Goal: Check status

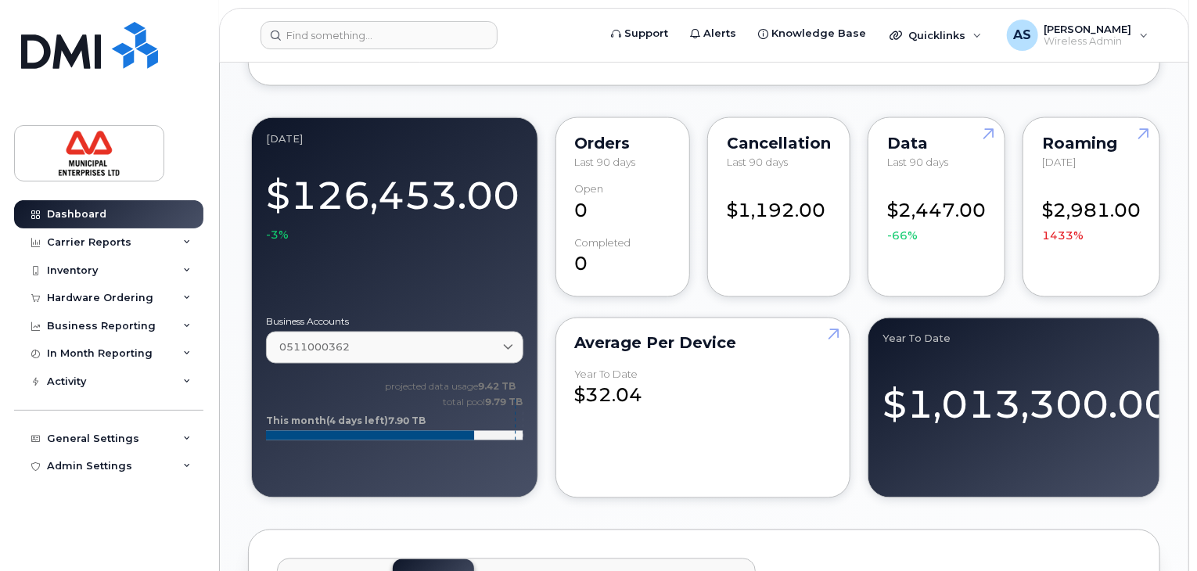
scroll to position [1249, 0]
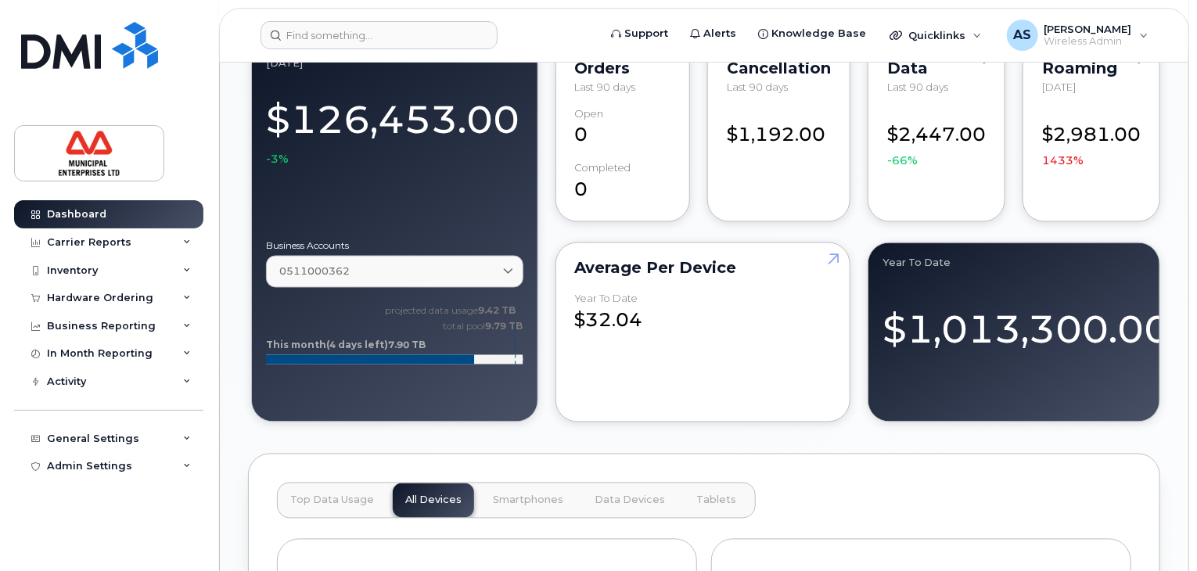
scroll to position [1587, 0]
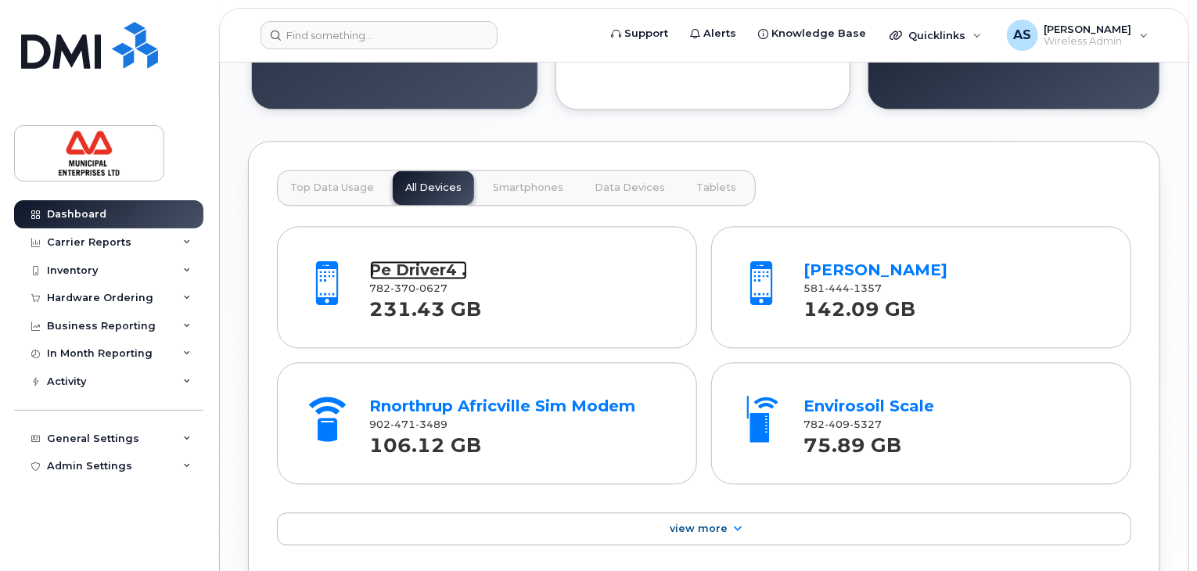
click at [409, 270] on link "Pe Driver4 ." at bounding box center [418, 270] width 97 height 19
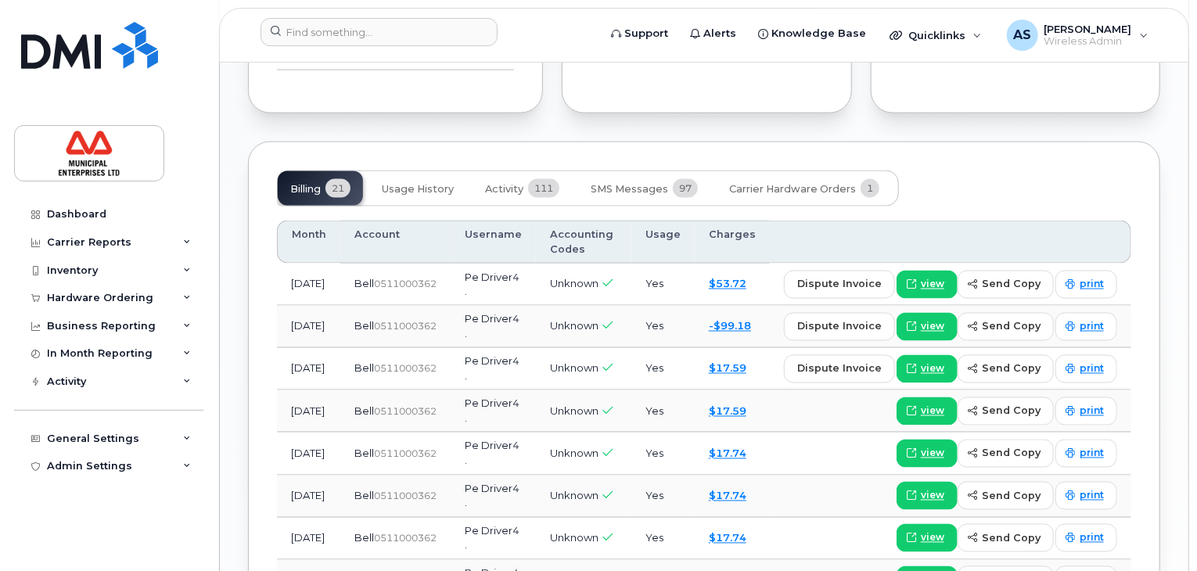
scroll to position [1238, 0]
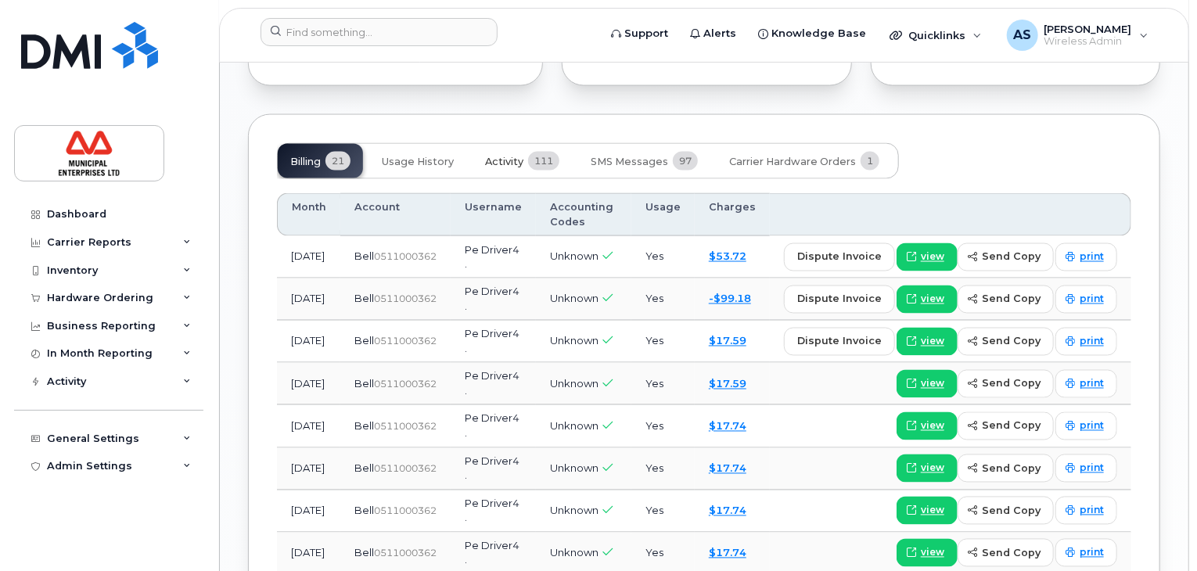
click at [511, 168] on span "Activity" at bounding box center [504, 162] width 38 height 13
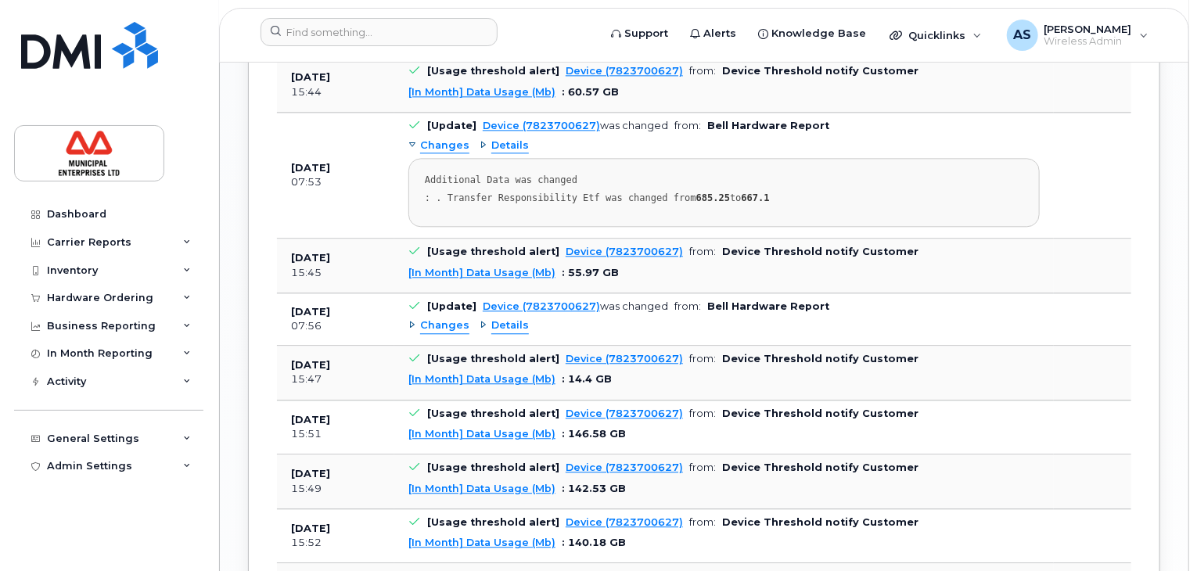
scroll to position [1864, 0]
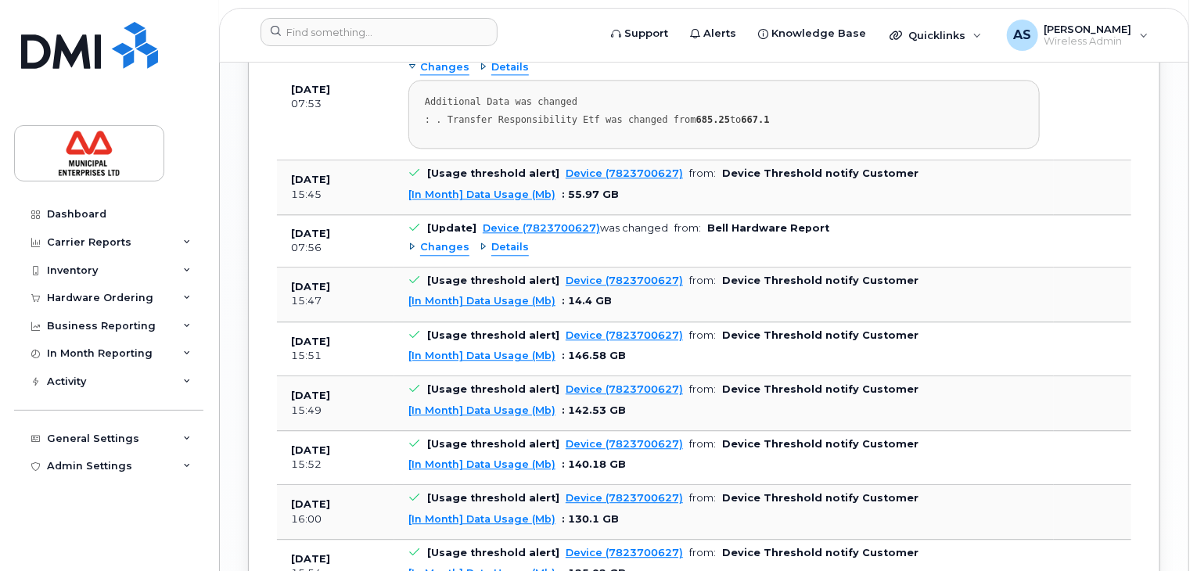
click at [514, 255] on span "Details" at bounding box center [510, 247] width 38 height 15
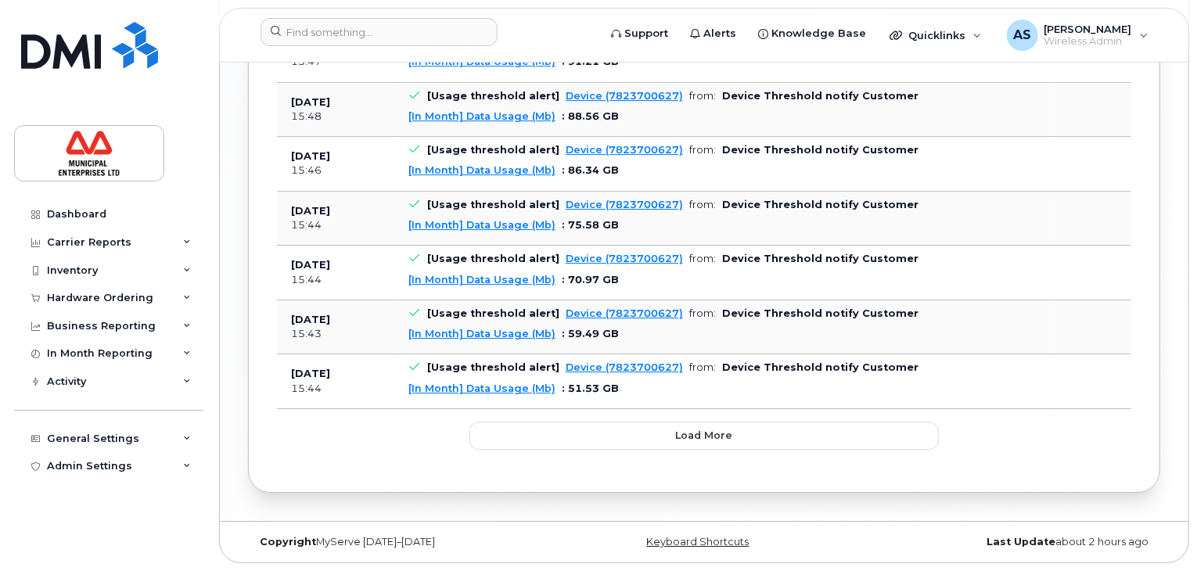
scroll to position [2633, 0]
click at [681, 440] on span "Load more" at bounding box center [704, 435] width 57 height 15
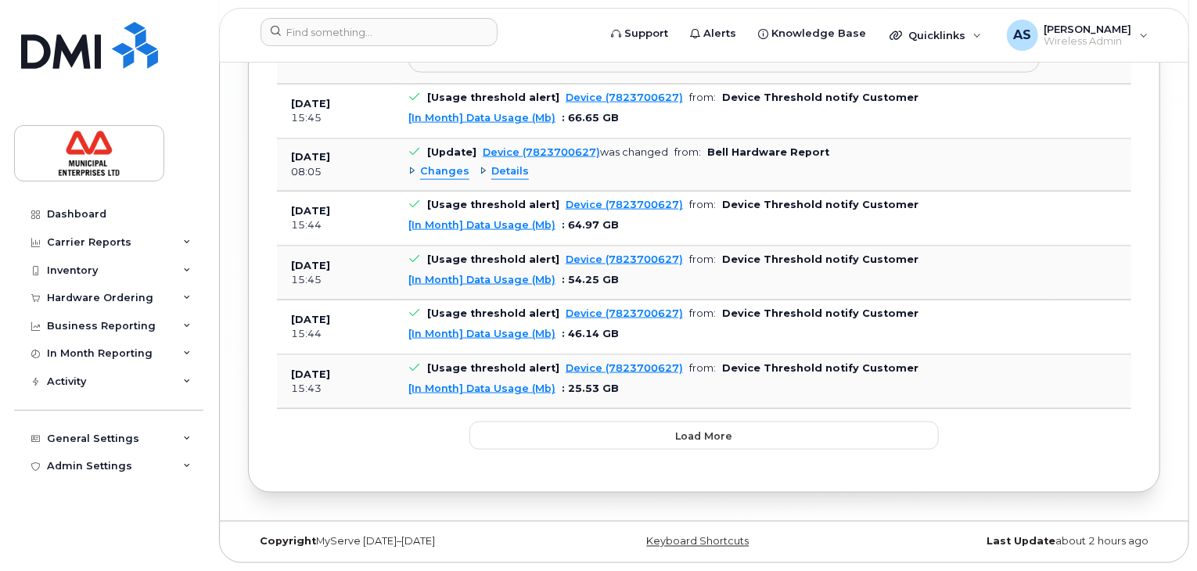
scroll to position [4127, 0]
click at [693, 433] on span "Load more" at bounding box center [704, 436] width 57 height 15
